Goal: Information Seeking & Learning: Check status

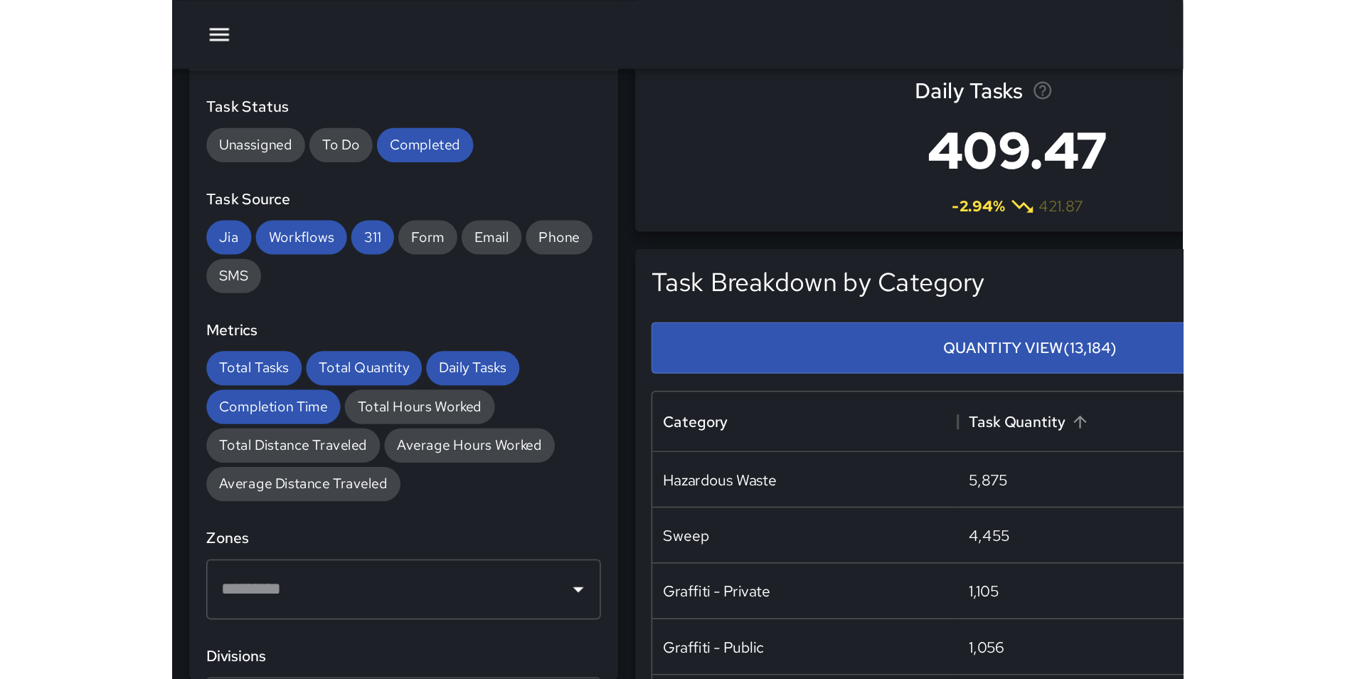
scroll to position [415, 1003]
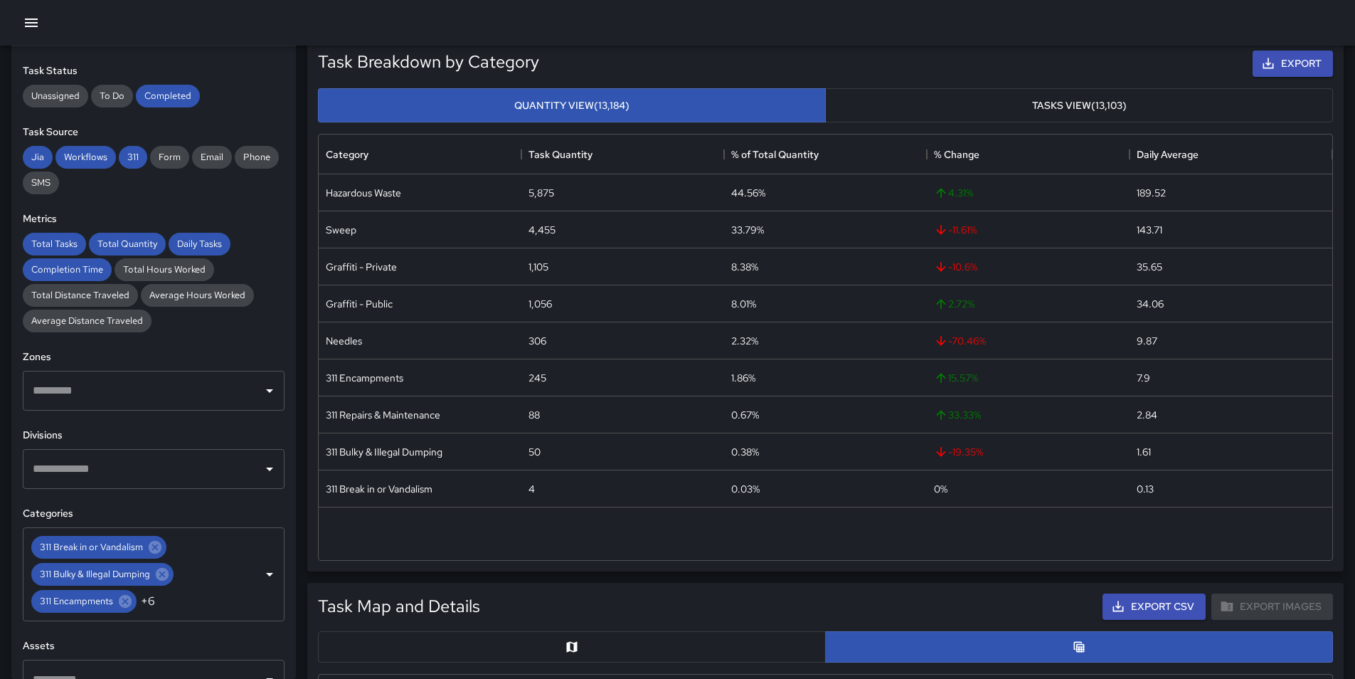
click at [38, 31] on button "button" at bounding box center [31, 23] width 28 height 28
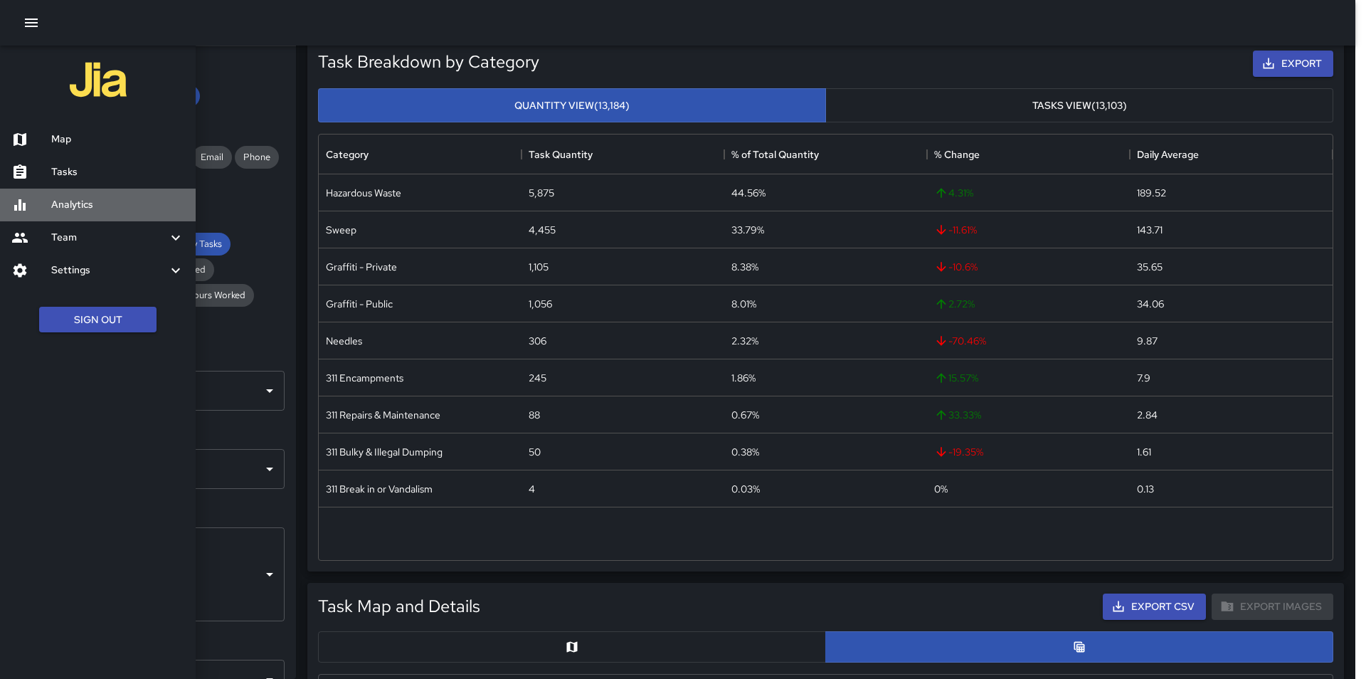
click at [122, 206] on h6 "Analytics" at bounding box center [117, 205] width 133 height 16
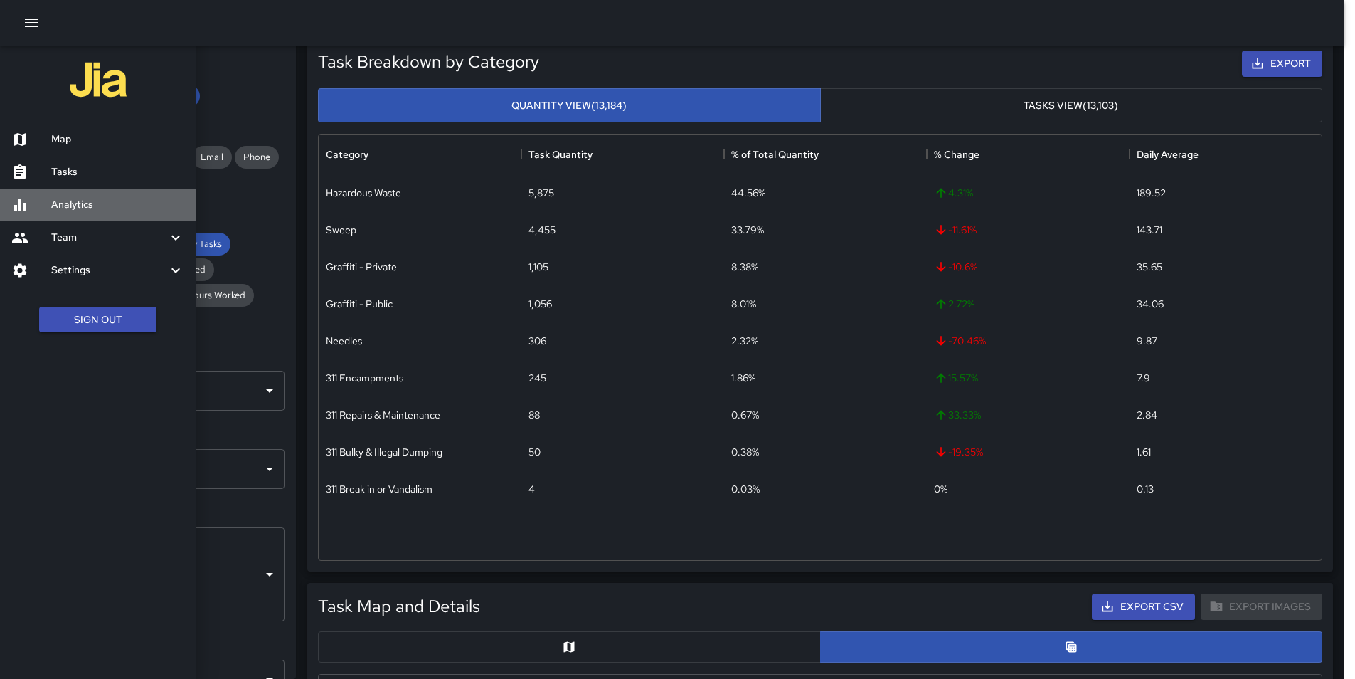
scroll to position [11, 11]
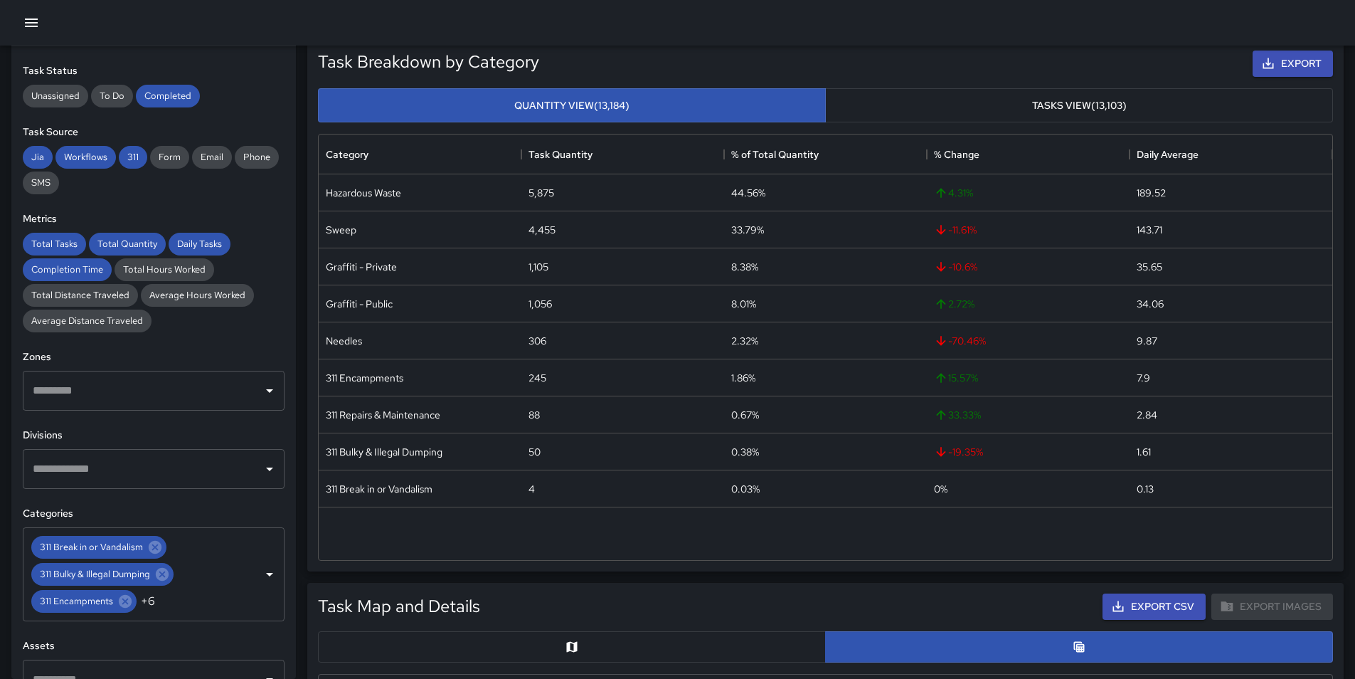
click at [27, 21] on icon "button" at bounding box center [31, 22] width 17 height 17
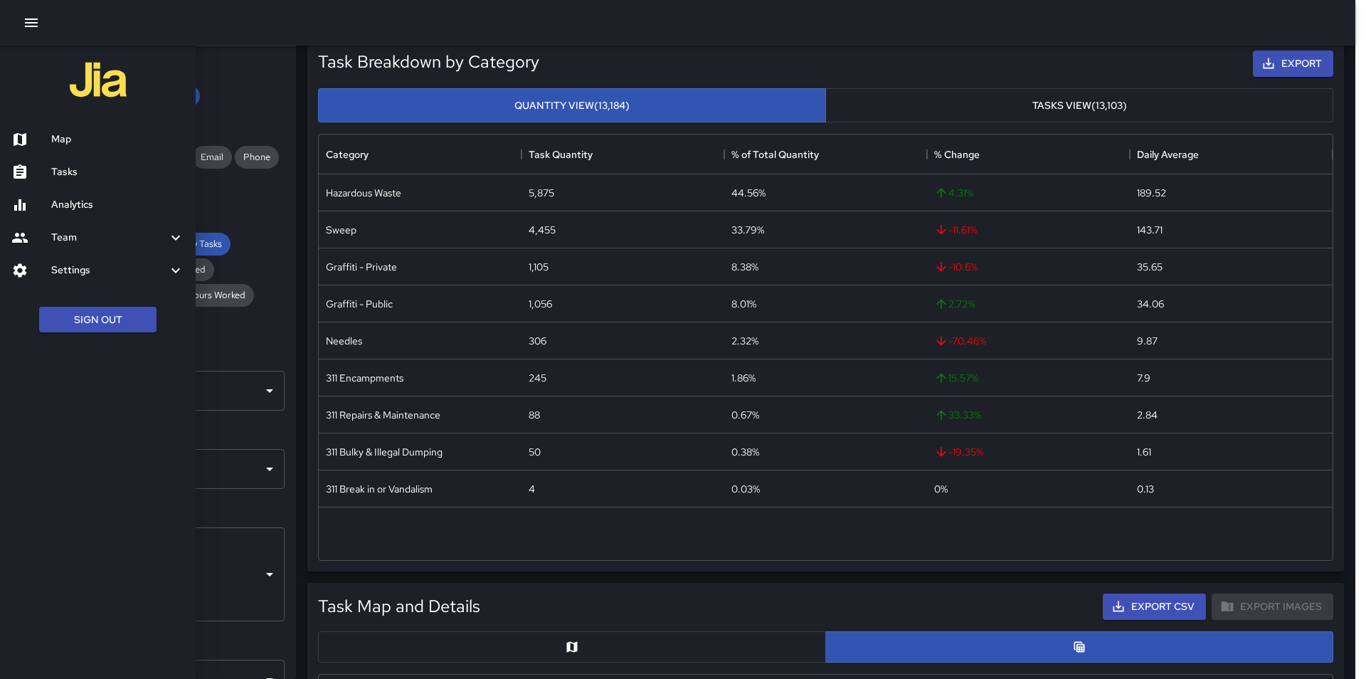
click at [73, 145] on h6 "Map" at bounding box center [117, 140] width 133 height 16
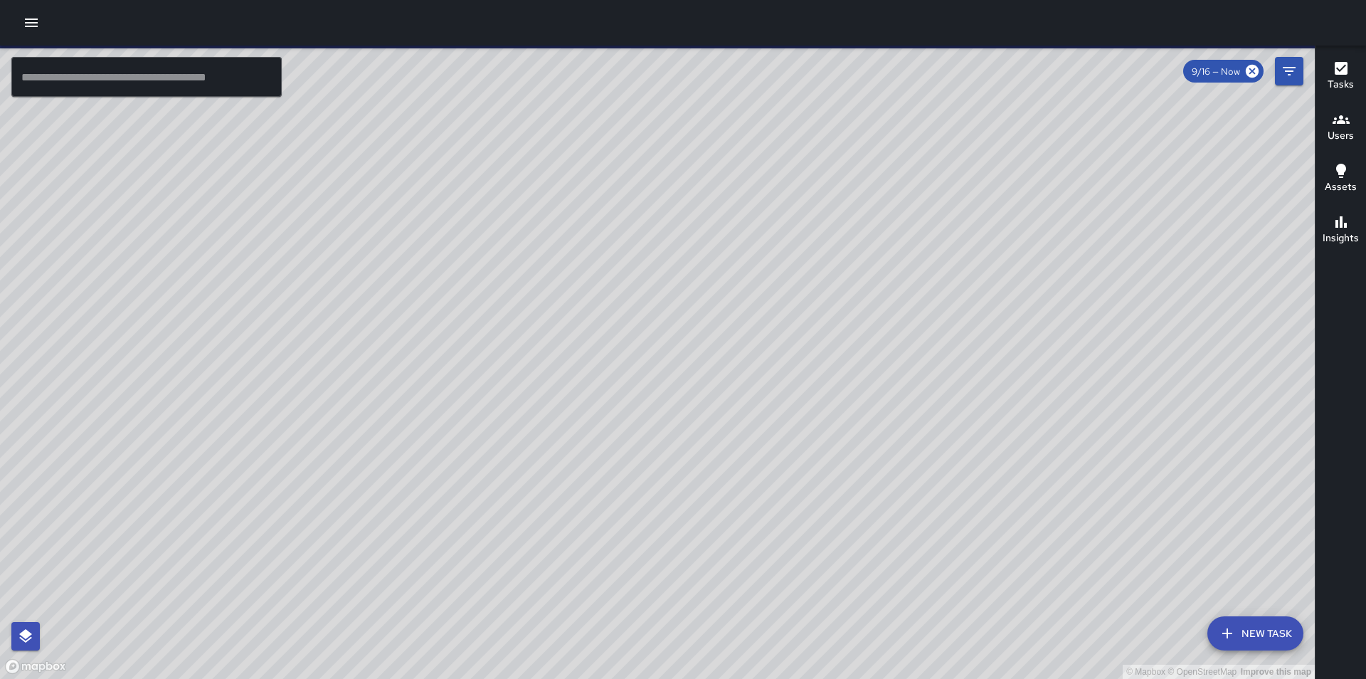
click at [16, 20] on div at bounding box center [683, 23] width 1366 height 46
click at [28, 31] on button "button" at bounding box center [31, 23] width 28 height 28
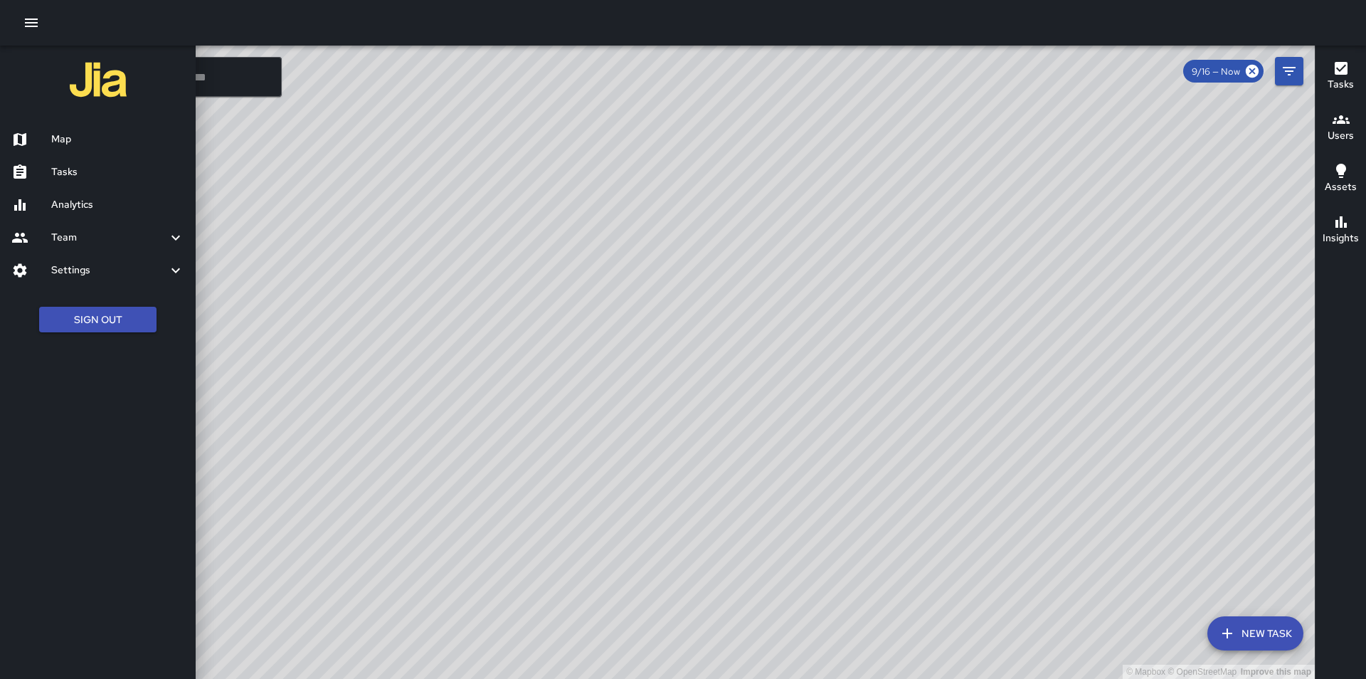
click at [79, 210] on h6 "Analytics" at bounding box center [117, 205] width 133 height 16
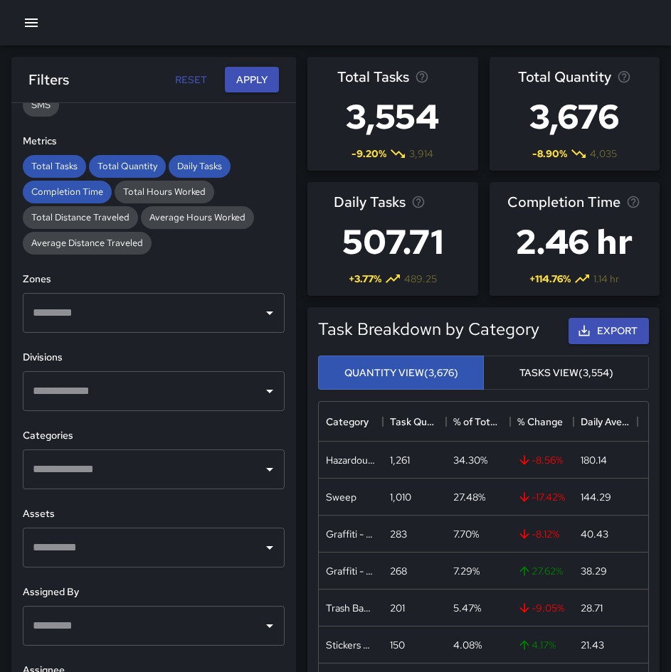
scroll to position [1, 0]
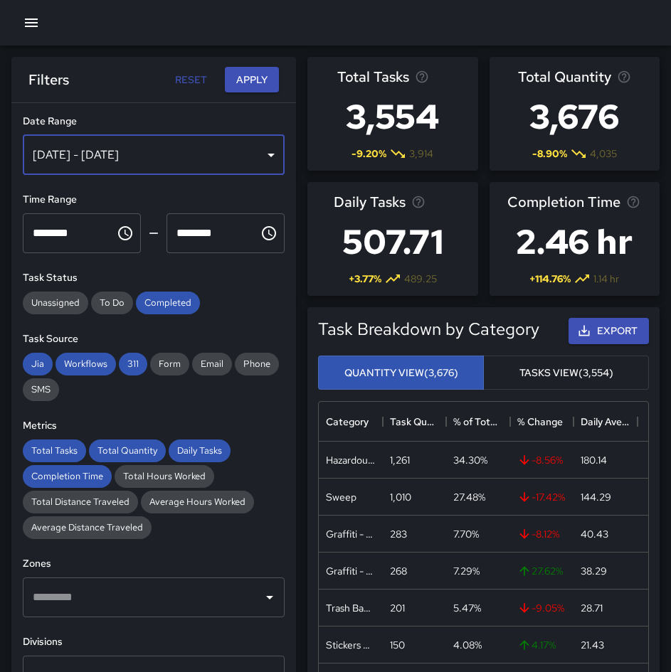
click at [236, 144] on div "[DATE] - [DATE]" at bounding box center [154, 155] width 262 height 40
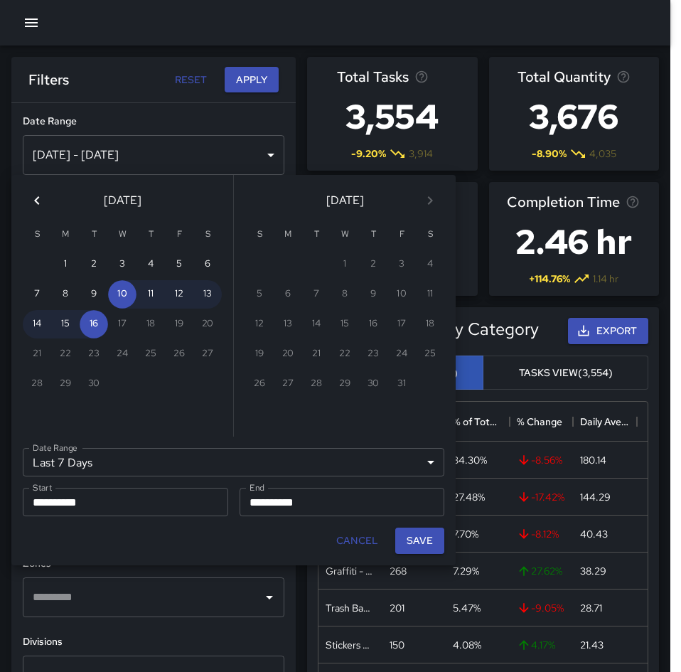
click at [36, 203] on icon "Previous month" at bounding box center [36, 200] width 17 height 17
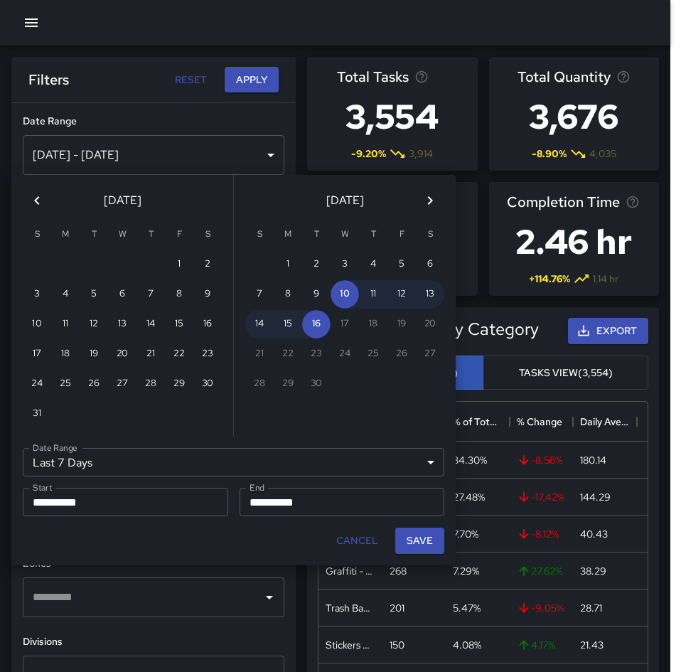
click at [35, 203] on icon "Previous month" at bounding box center [36, 200] width 17 height 17
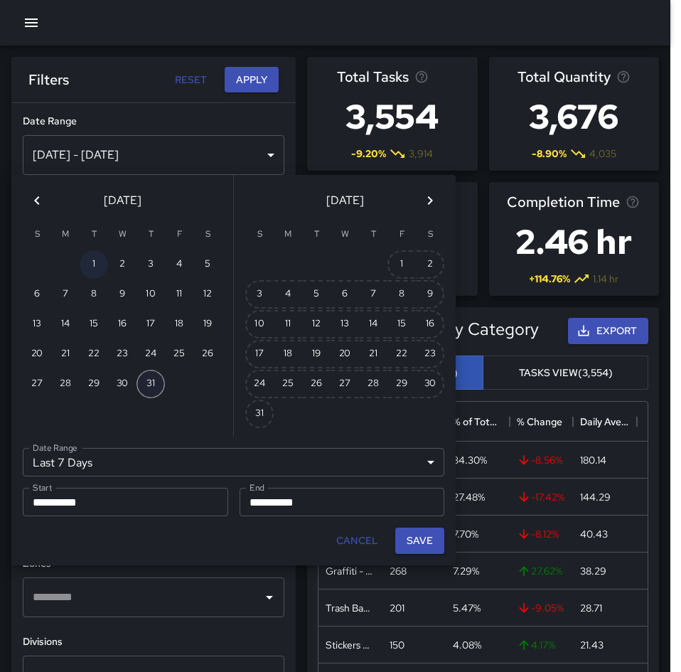
drag, startPoint x: 86, startPoint y: 262, endPoint x: 147, endPoint y: 386, distance: 138.7
click at [147, 386] on div "1 2 3 4 5 6 7 8 9 10 11 12 13 14 15 16 17 18 19 20 21 22 23 24 25 26 27 28 29 3…" at bounding box center [122, 324] width 222 height 151
click at [97, 267] on button "1" at bounding box center [94, 264] width 28 height 28
type input "******"
type input "**********"
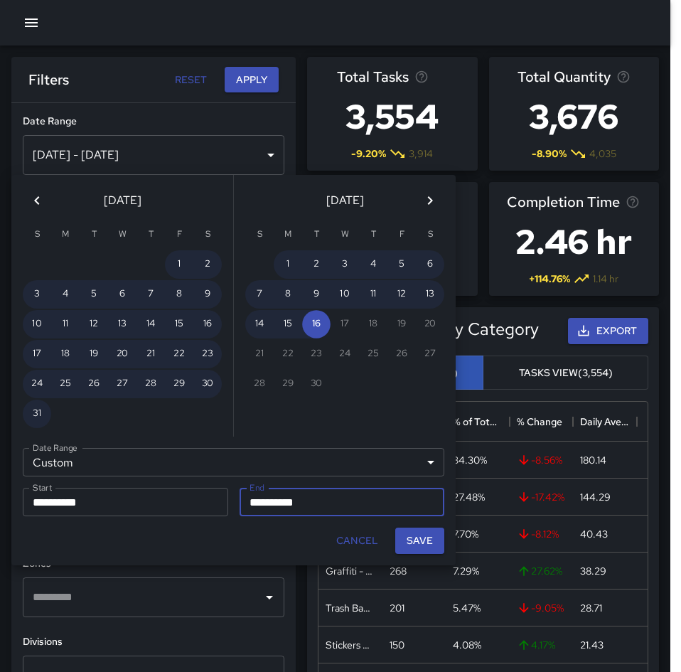
click at [34, 197] on icon "Previous month" at bounding box center [36, 200] width 17 height 17
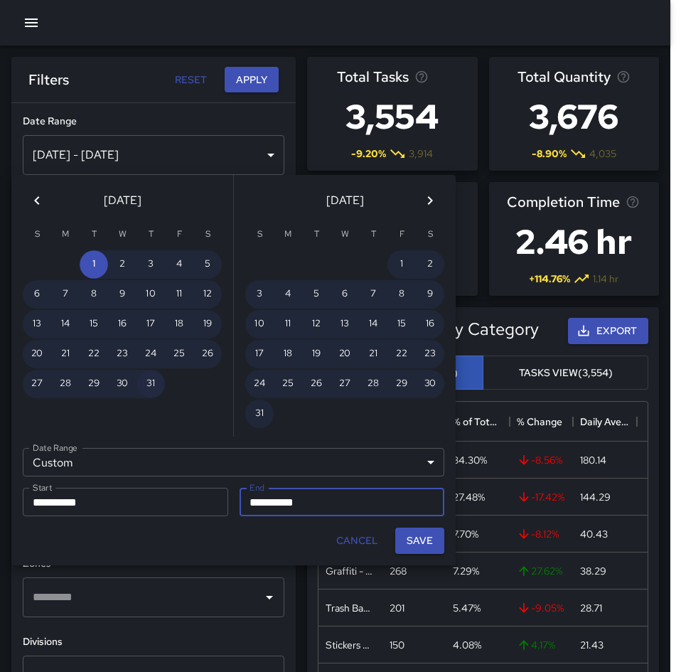
click at [142, 389] on button "31" at bounding box center [151, 384] width 28 height 28
type input "**********"
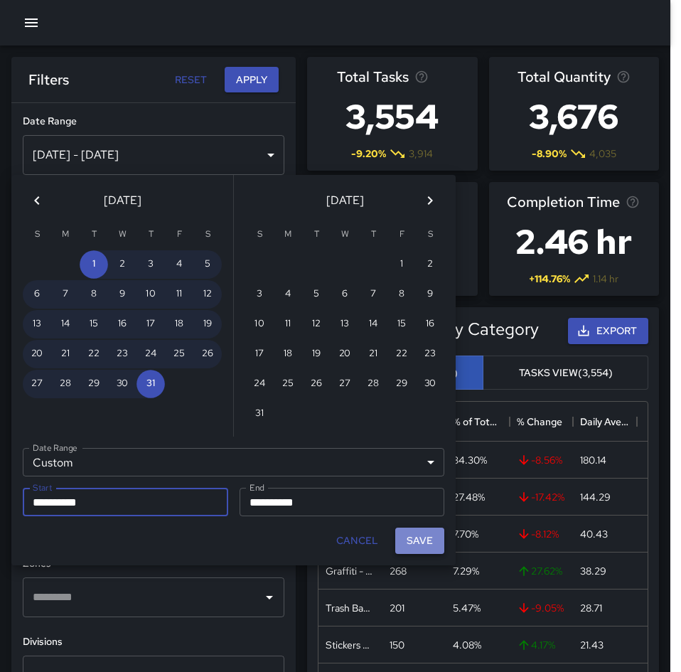
click at [418, 535] on button "Save" at bounding box center [419, 541] width 49 height 26
type input "**********"
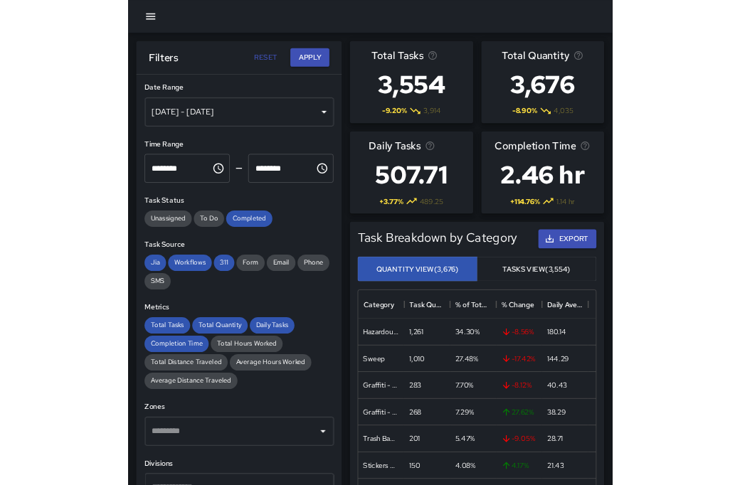
scroll to position [142, 0]
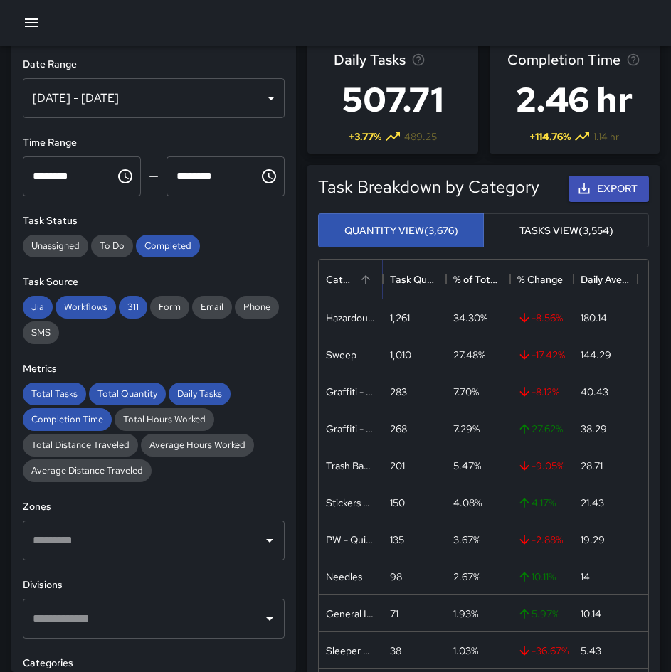
click at [359, 273] on icon "Sort" at bounding box center [365, 279] width 13 height 13
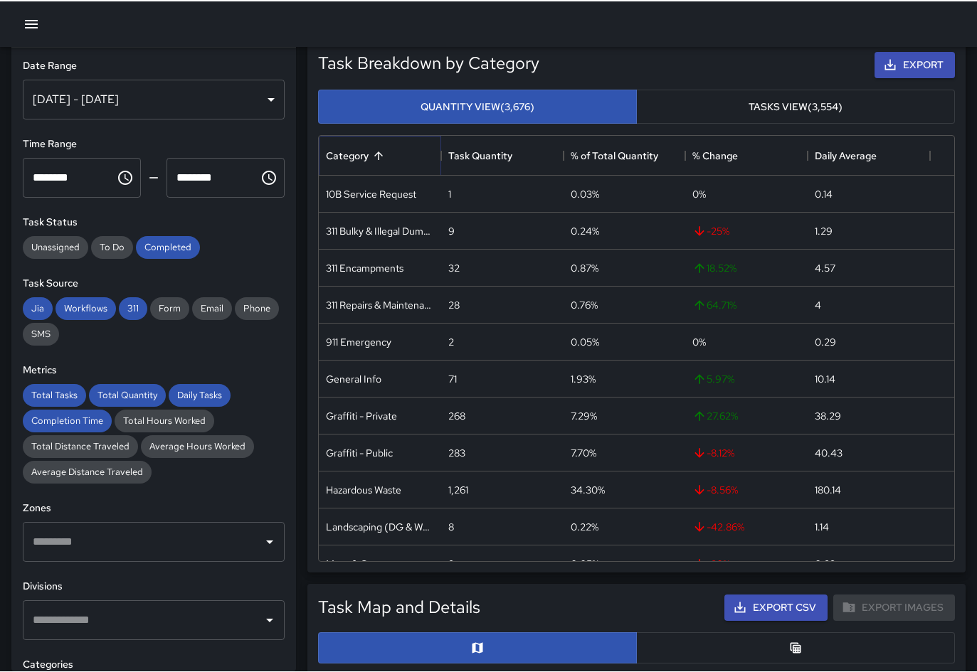
scroll to position [415, 625]
